Goal: Check status

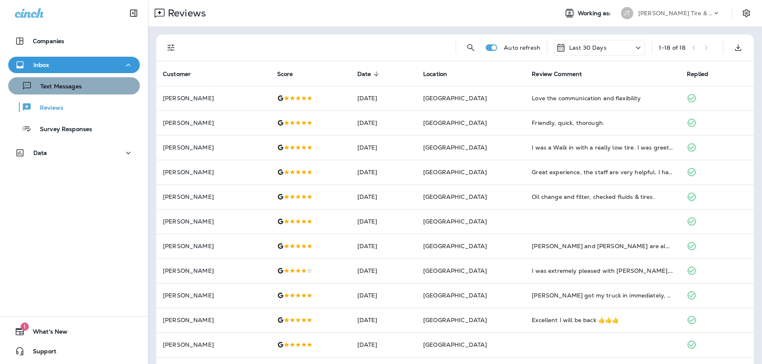
click at [96, 90] on div "Text Messages" at bounding box center [74, 86] width 125 height 12
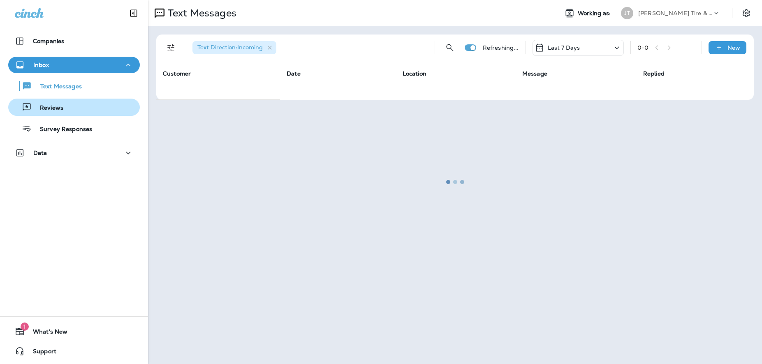
click at [63, 105] on p "Reviews" at bounding box center [48, 108] width 32 height 8
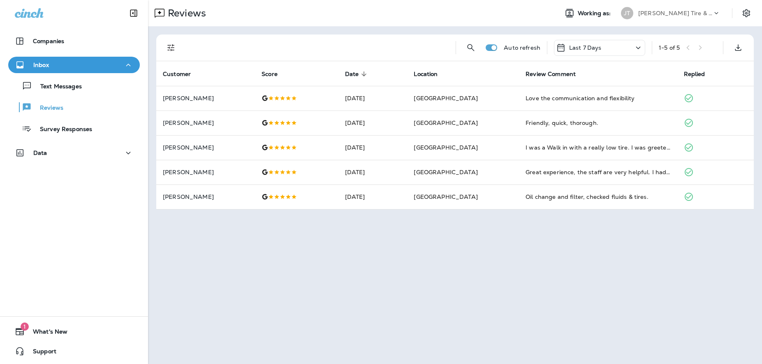
click at [636, 48] on icon at bounding box center [638, 48] width 10 height 10
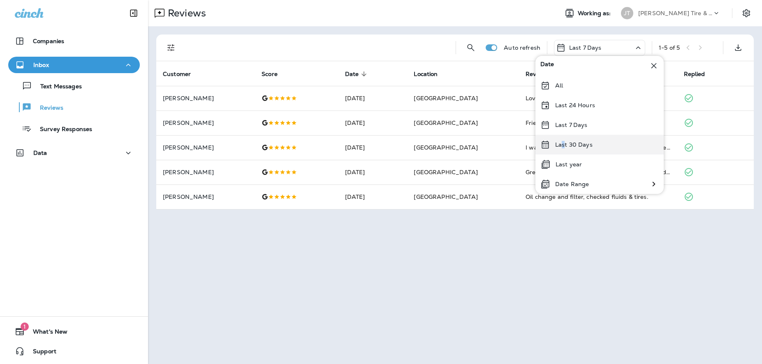
click at [563, 140] on div "Last 30 Days" at bounding box center [599, 145] width 128 height 20
